Goal: Transaction & Acquisition: Register for event/course

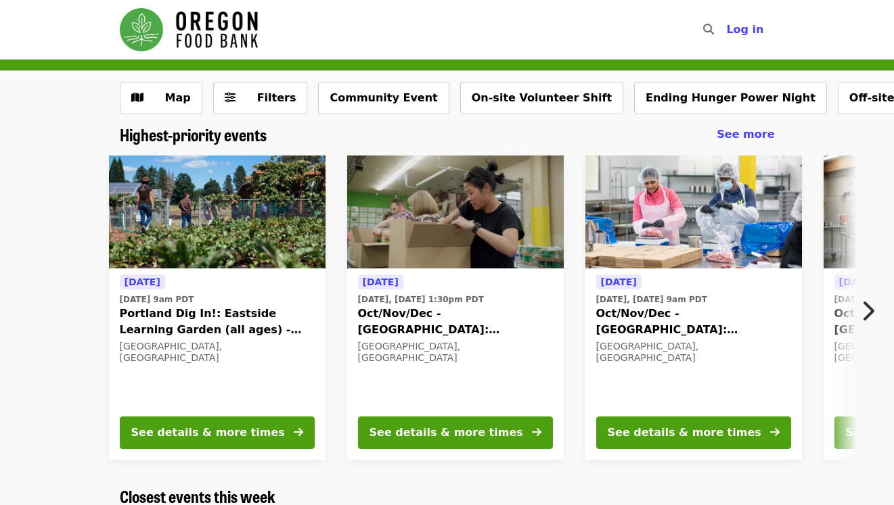
click at [871, 312] on icon "chevron-right icon" at bounding box center [868, 311] width 14 height 26
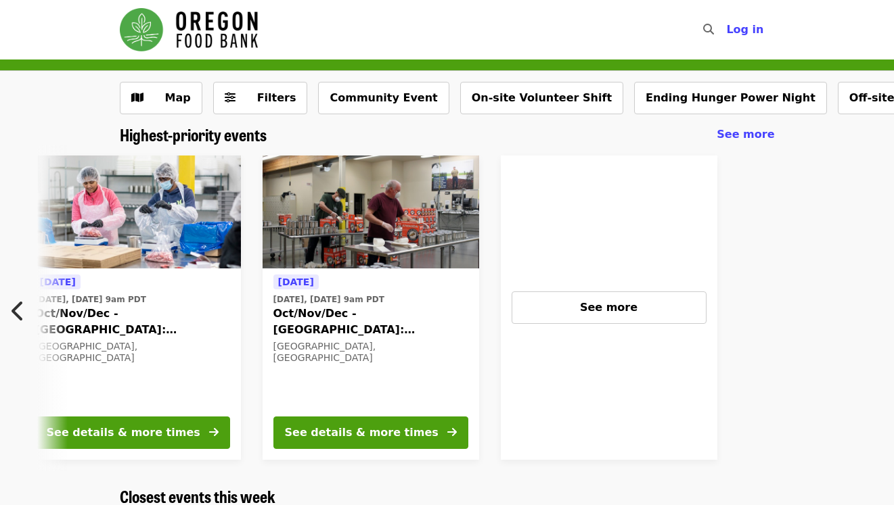
scroll to position [0, 593]
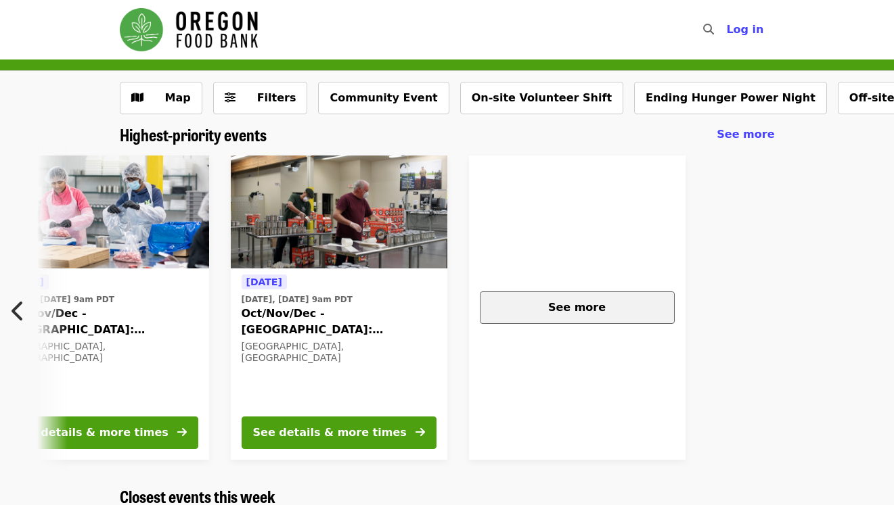
click at [587, 312] on span "See more" at bounding box center [577, 307] width 58 height 13
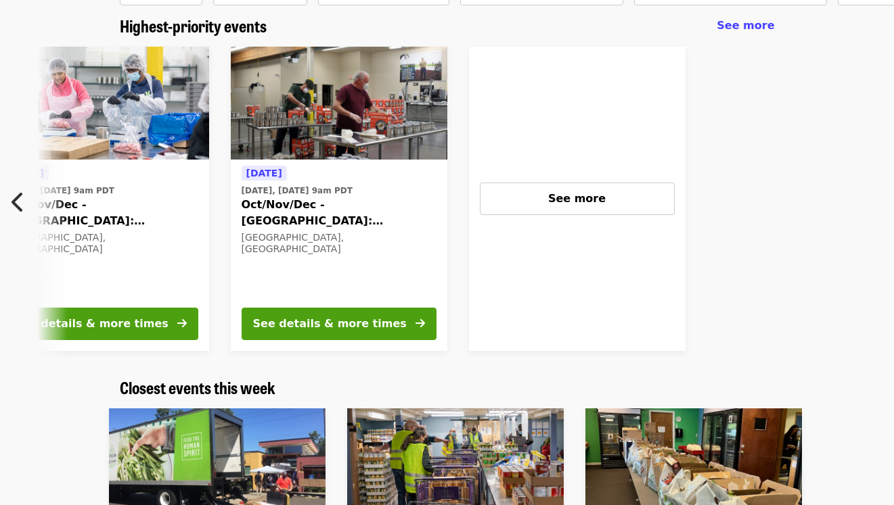
scroll to position [0, 0]
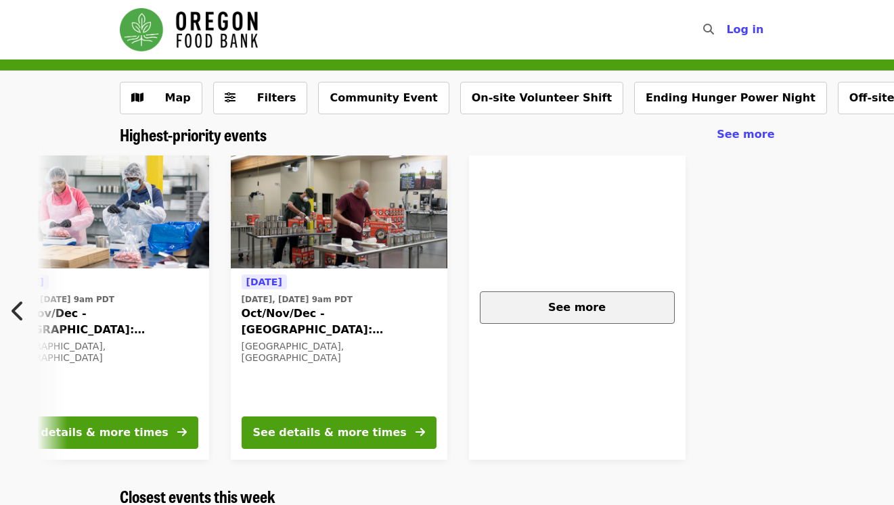
click at [572, 316] on button "See more" at bounding box center [577, 308] width 195 height 32
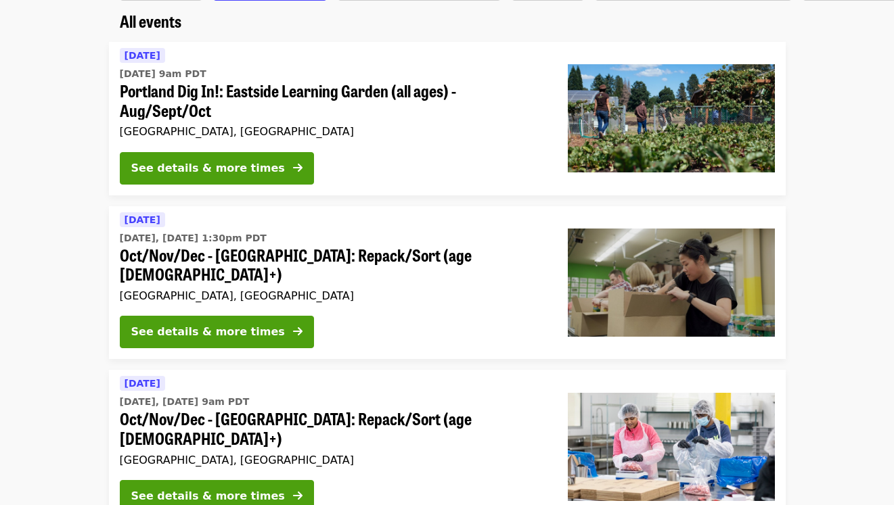
scroll to position [115, 0]
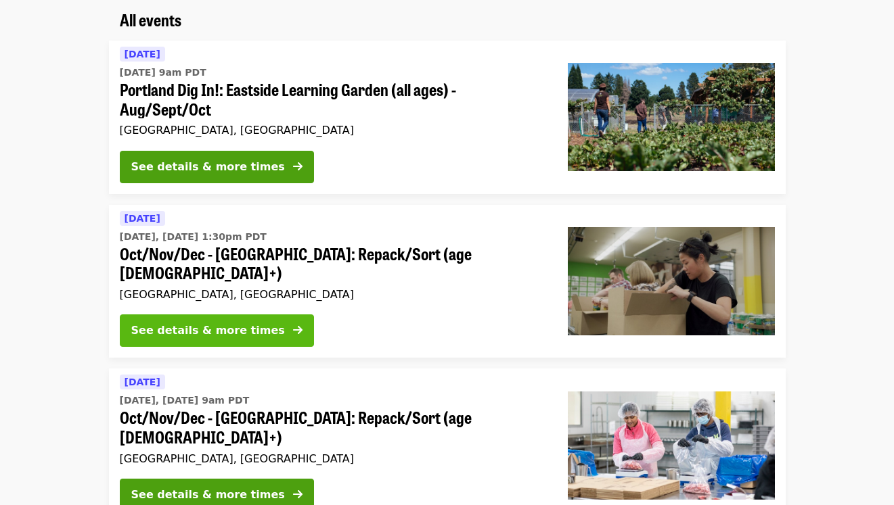
click at [219, 323] on div "See details & more times" at bounding box center [208, 331] width 154 height 16
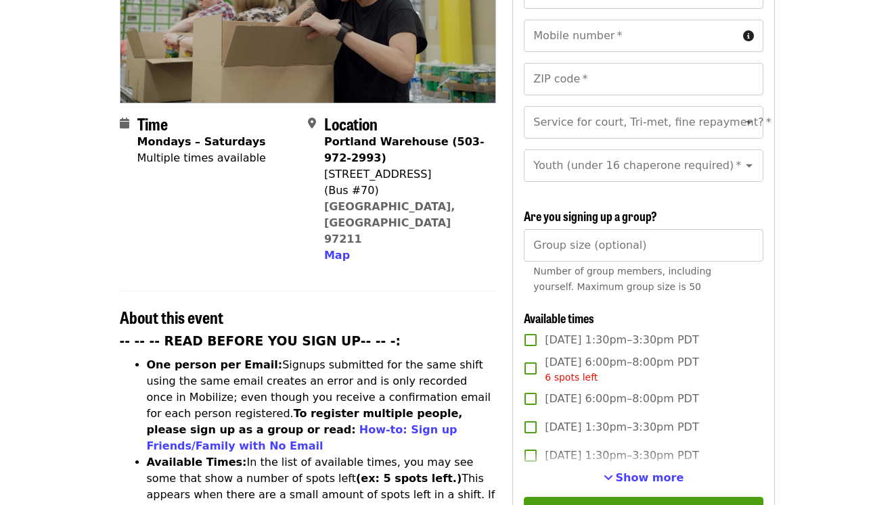
scroll to position [250, 0]
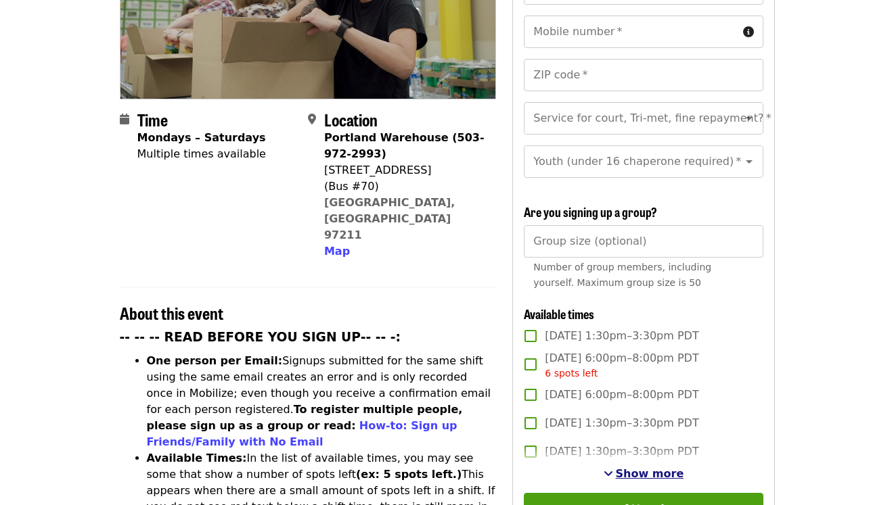
click at [644, 468] on span "Show more" at bounding box center [650, 474] width 68 height 13
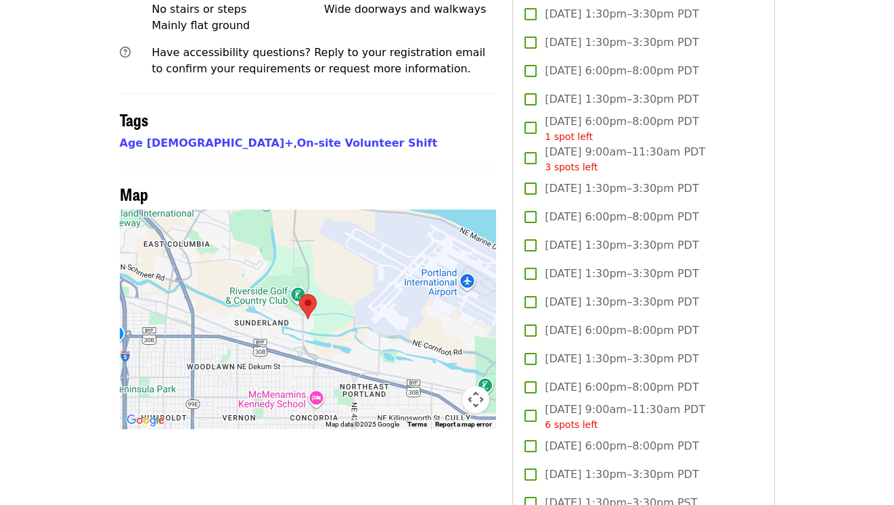
scroll to position [1031, 0]
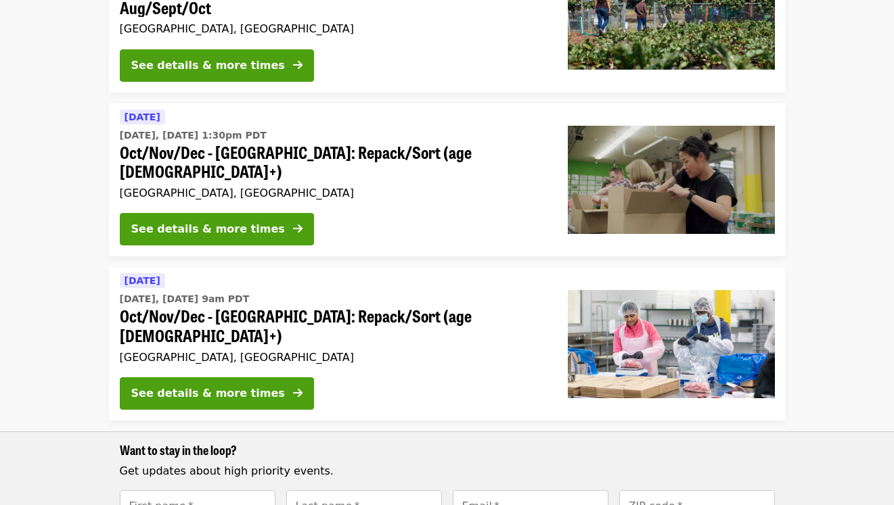
scroll to position [227, 0]
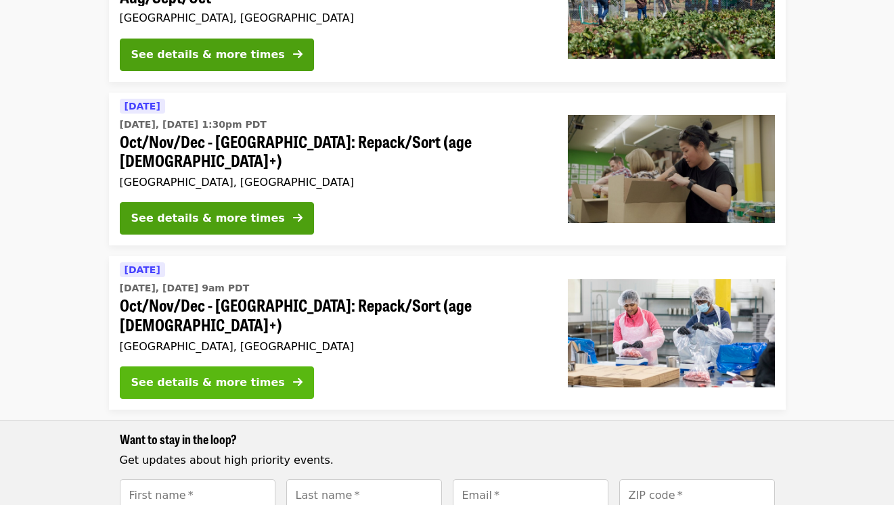
click at [243, 375] on div "See details & more times" at bounding box center [208, 383] width 154 height 16
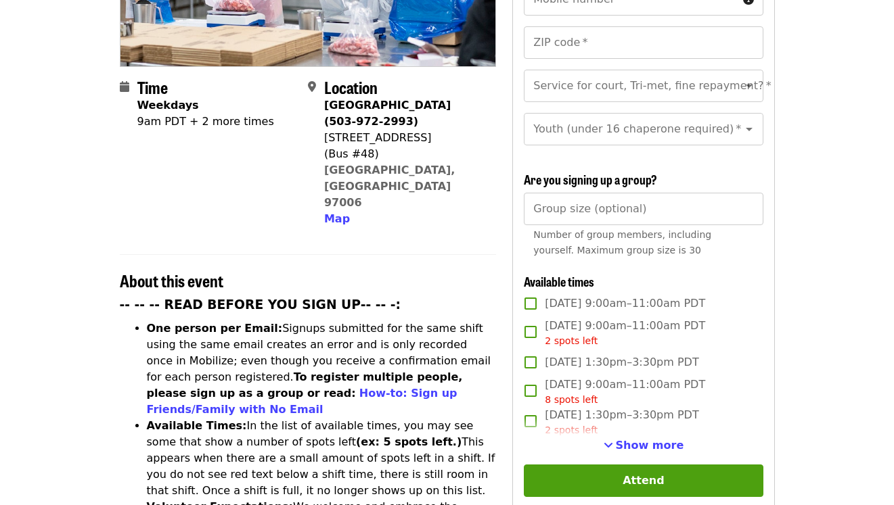
scroll to position [286, 0]
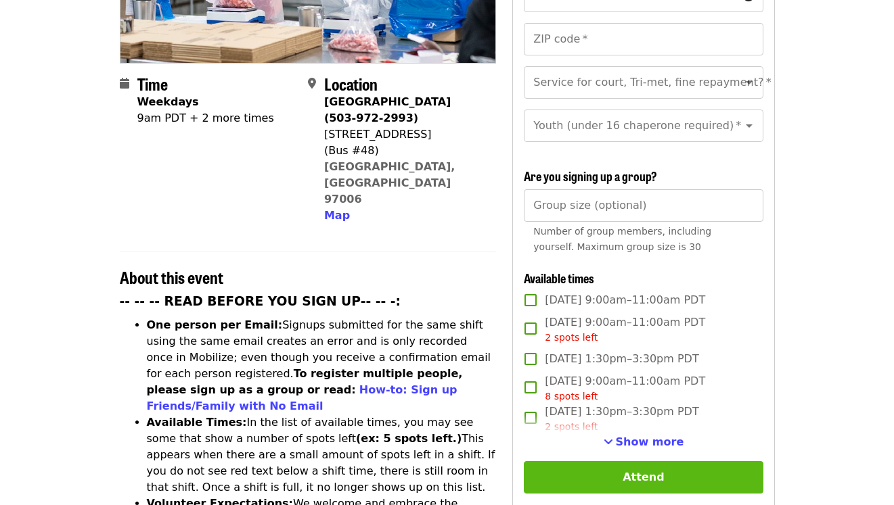
click at [598, 461] on button "Attend" at bounding box center [643, 477] width 239 height 32
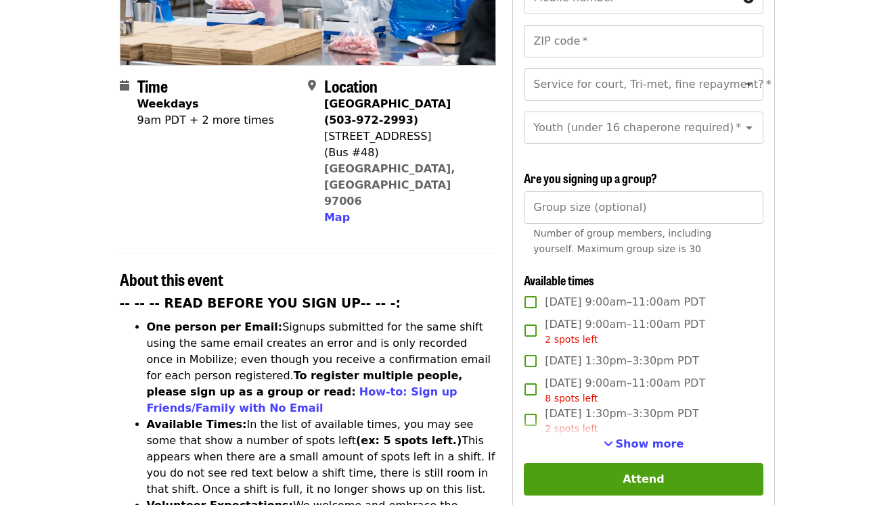
scroll to position [286, 0]
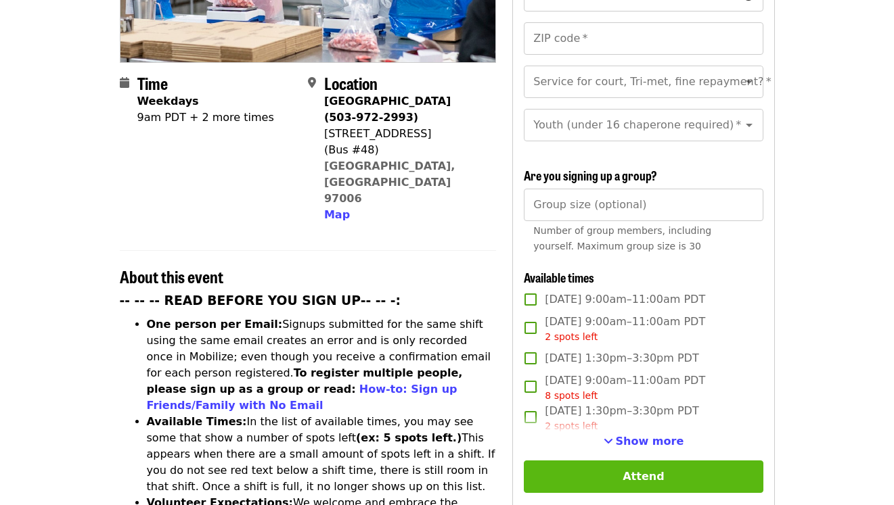
click at [621, 461] on button "Attend" at bounding box center [643, 477] width 239 height 32
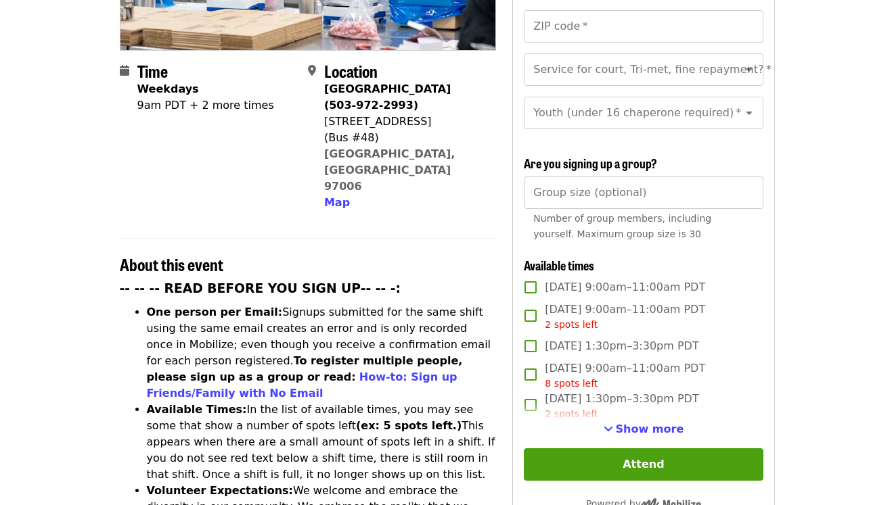
scroll to position [299, 0]
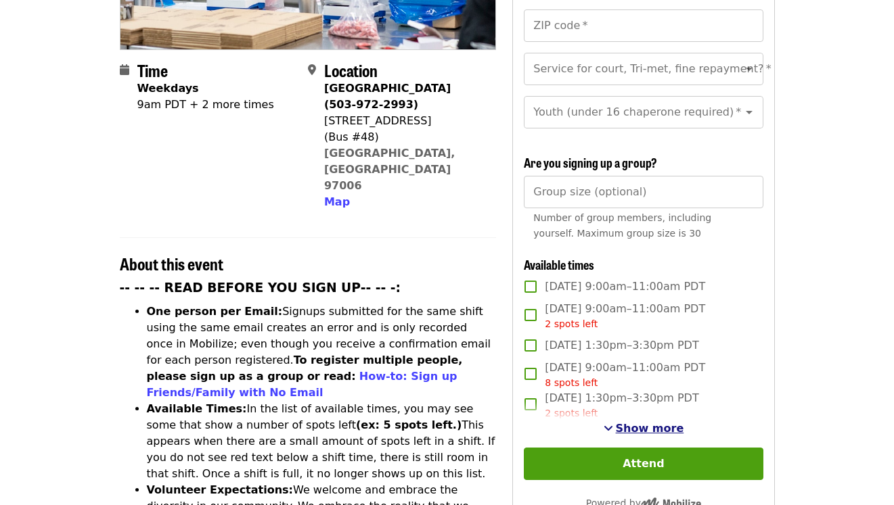
click at [643, 422] on span "Show more" at bounding box center [650, 428] width 68 height 13
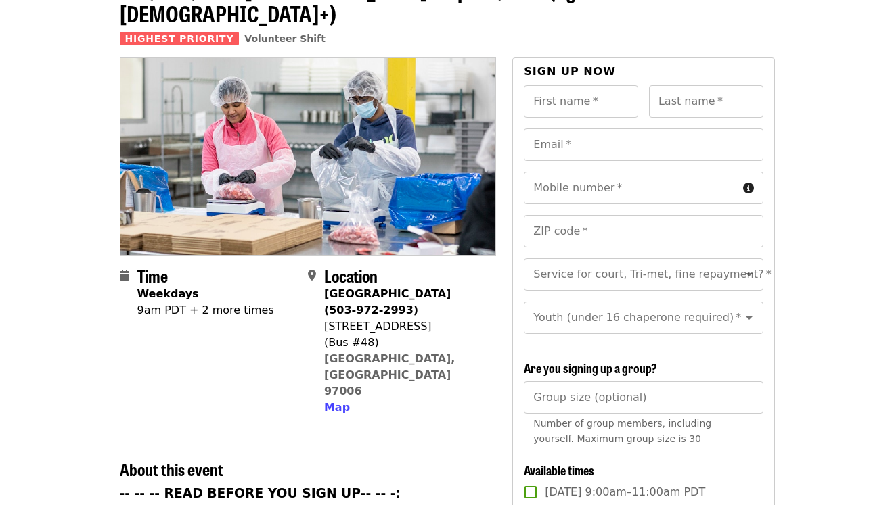
scroll to position [0, 0]
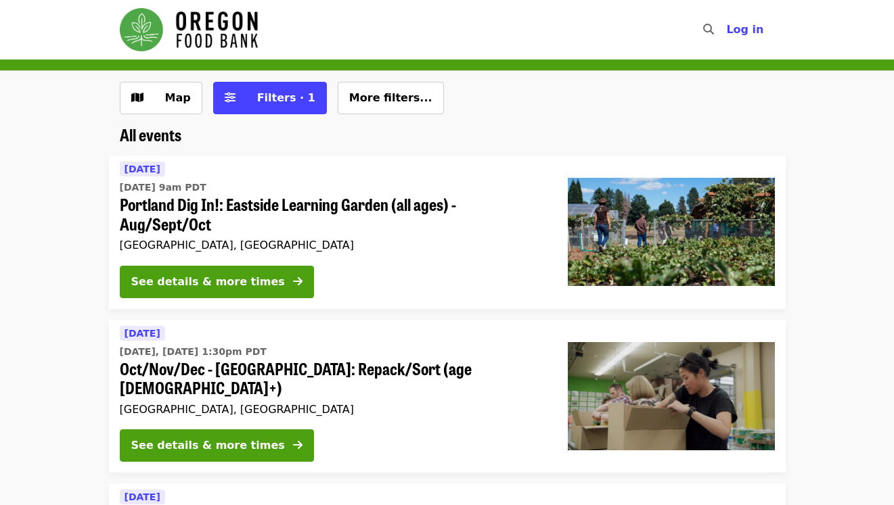
scroll to position [227, 0]
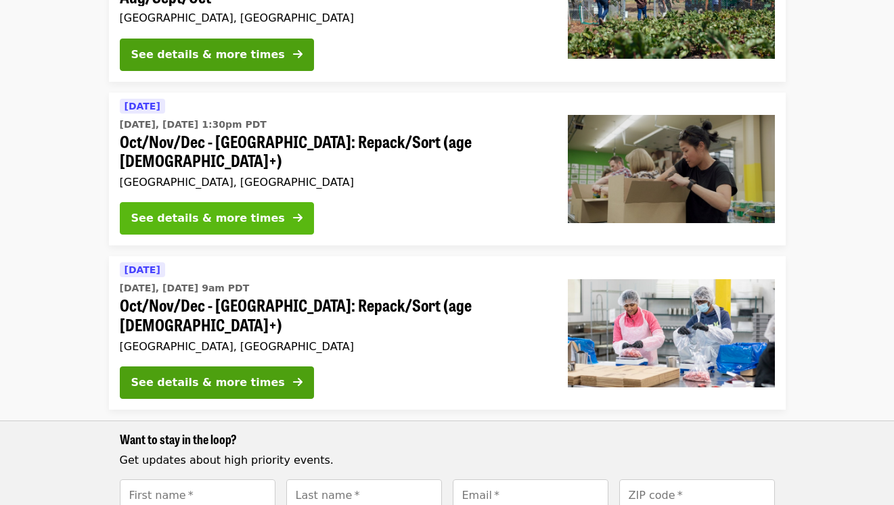
click at [206, 210] on button "See details & more times" at bounding box center [217, 218] width 194 height 32
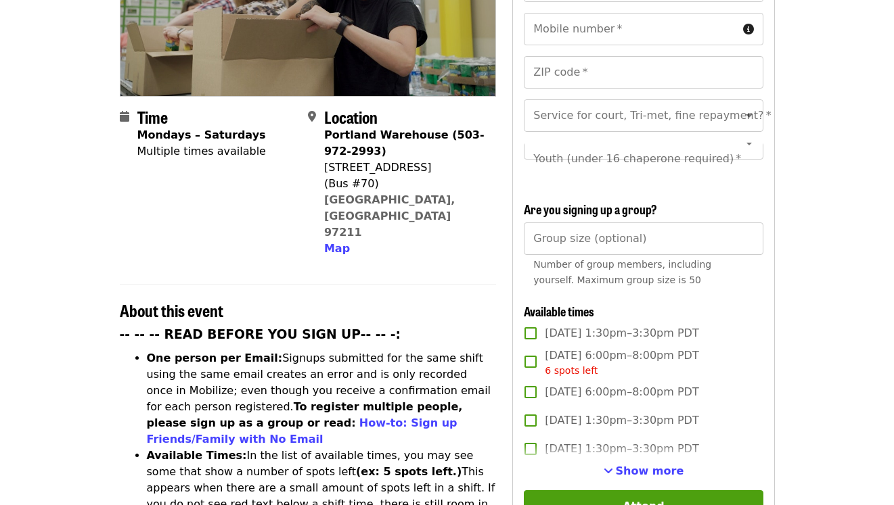
scroll to position [253, 0]
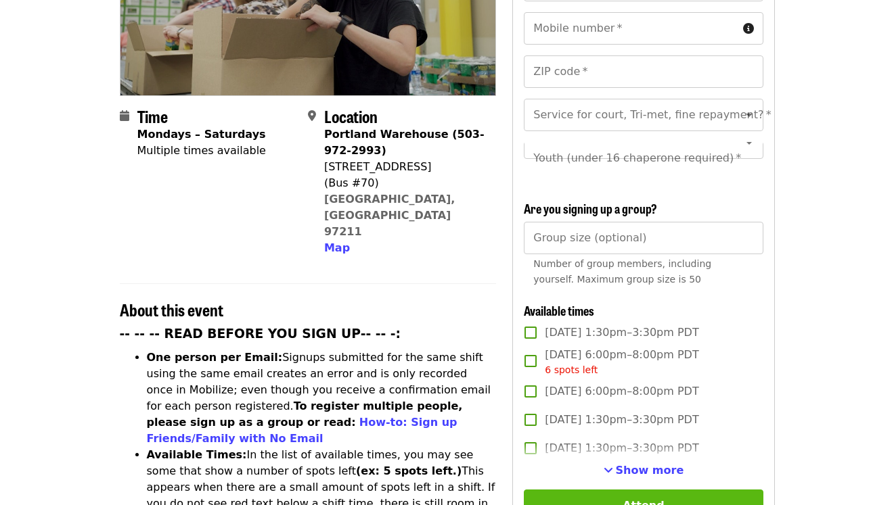
click at [616, 490] on button "Attend" at bounding box center [643, 506] width 239 height 32
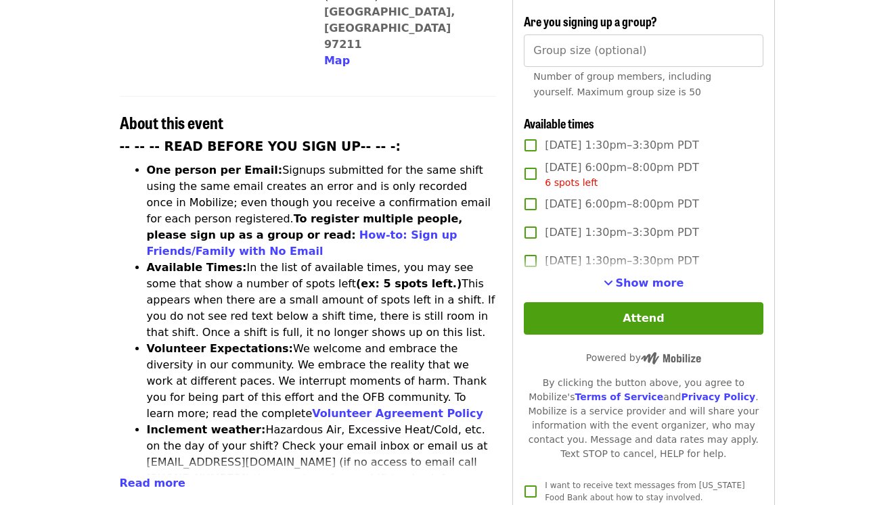
scroll to position [516, 0]
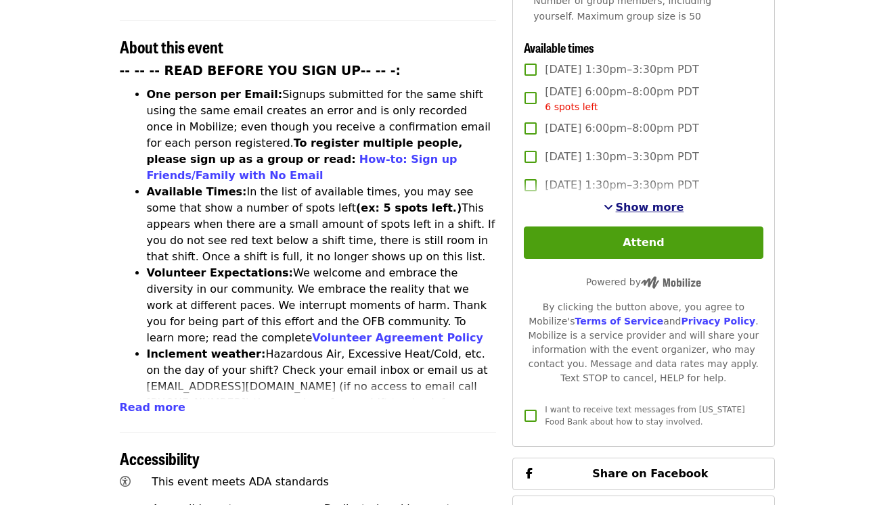
click at [651, 201] on span "Show more" at bounding box center [650, 207] width 68 height 13
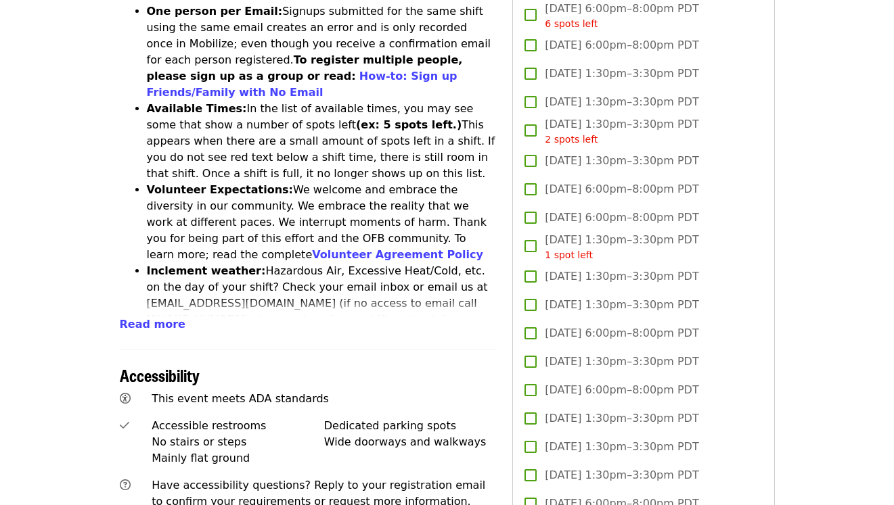
scroll to position [591, 0]
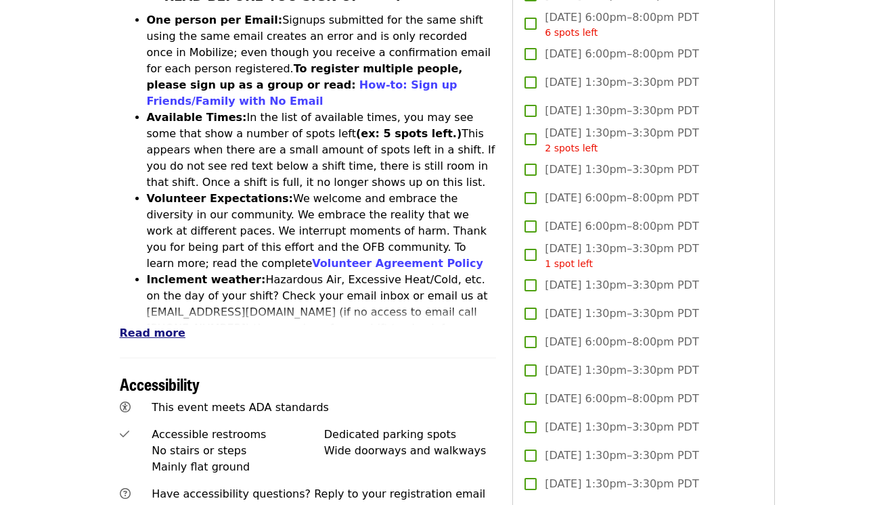
click at [158, 327] on span "Read more" at bounding box center [153, 333] width 66 height 13
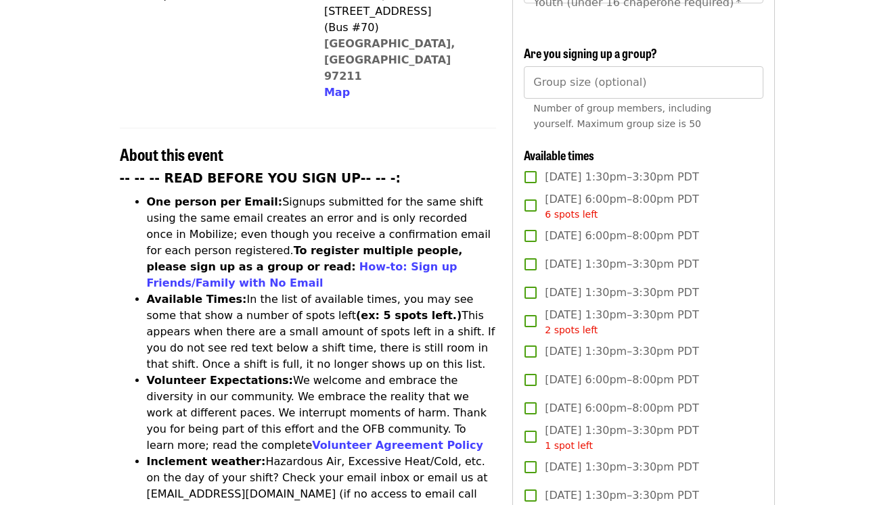
scroll to position [407, 0]
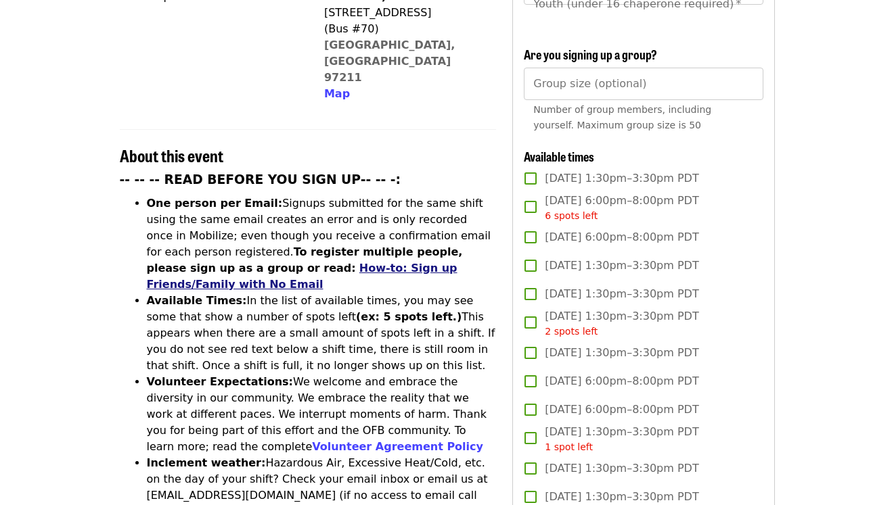
click at [272, 262] on link "How-to: Sign up Friends/Family with No Email" at bounding box center [302, 276] width 311 height 29
